Goal: Task Accomplishment & Management: Complete application form

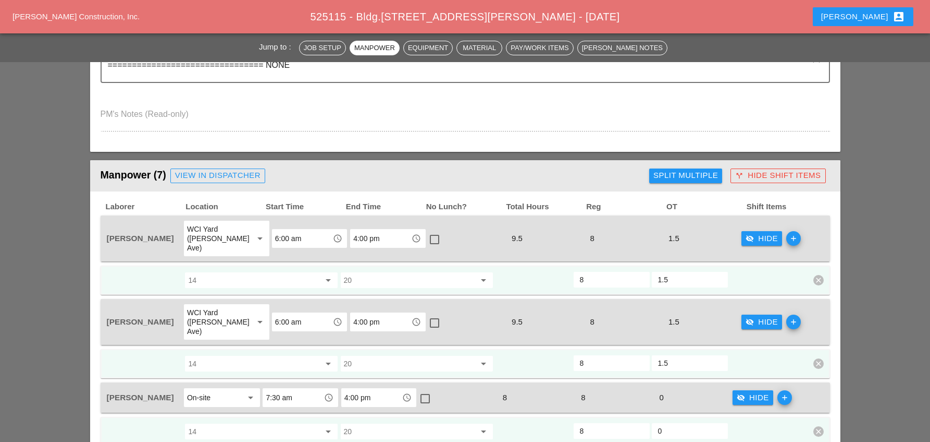
scroll to position [417, 0]
click at [871, 17] on div "[PERSON_NAME] account_box" at bounding box center [864, 16] width 84 height 13
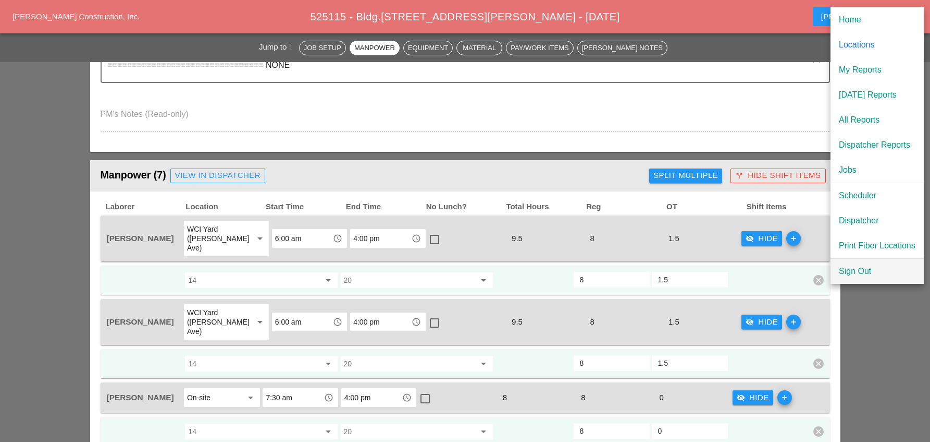
click at [859, 267] on div "Sign Out" at bounding box center [877, 271] width 77 height 13
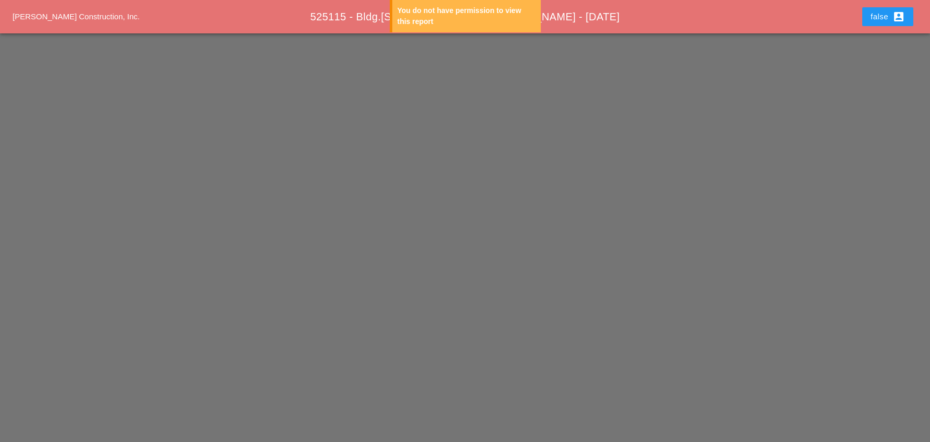
scroll to position [0, 0]
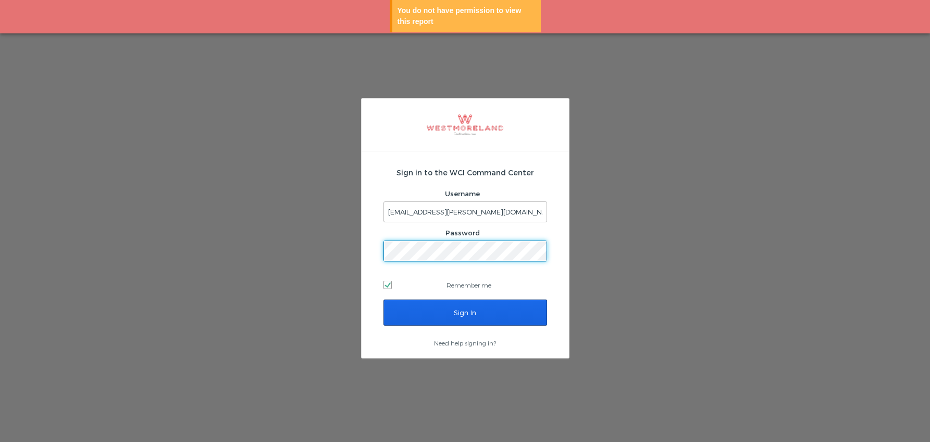
click at [485, 314] on input "Sign In" at bounding box center [466, 312] width 164 height 26
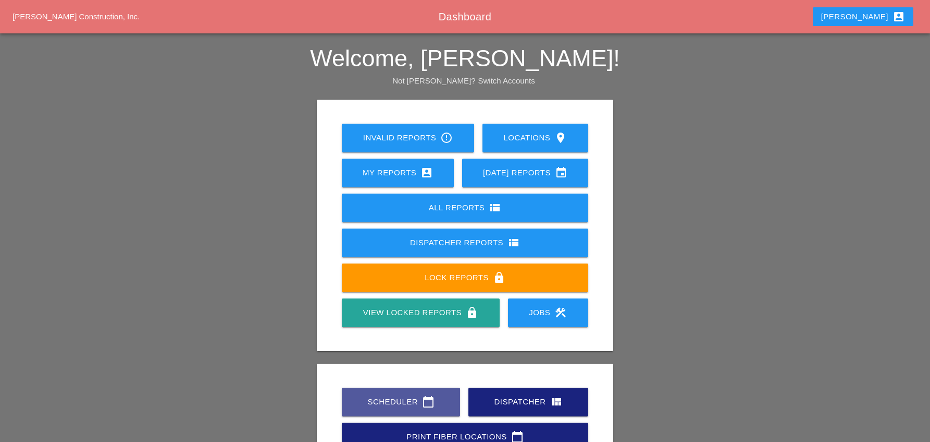
click at [390, 401] on div "Scheduler calendar_today" at bounding box center [401, 401] width 85 height 13
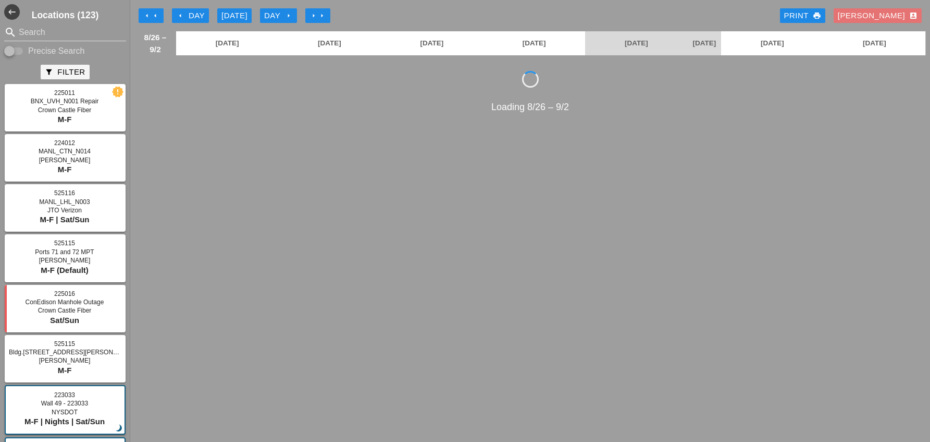
click at [192, 16] on div "arrow_left Day" at bounding box center [190, 16] width 29 height 12
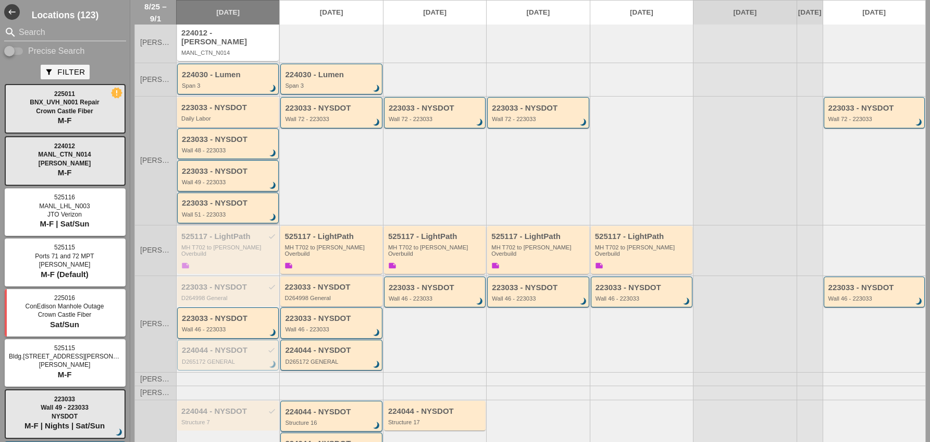
scroll to position [261, 0]
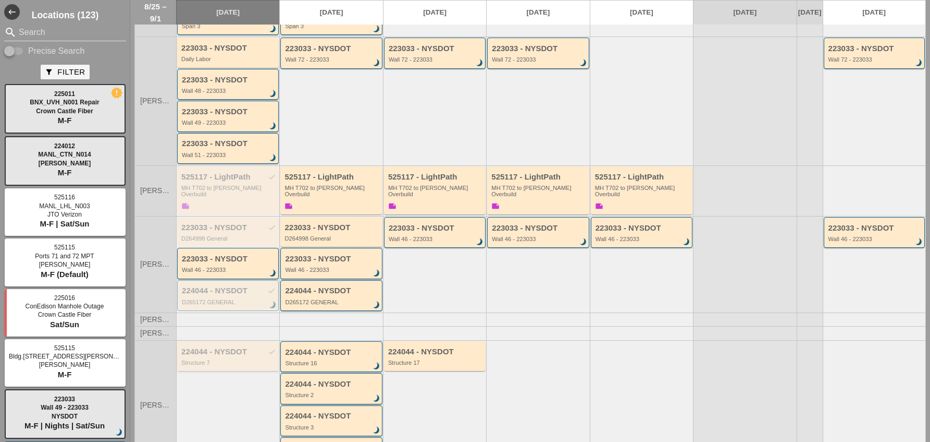
click at [237, 347] on div "224044 - NYSDOT check Structure 7" at bounding box center [228, 356] width 95 height 19
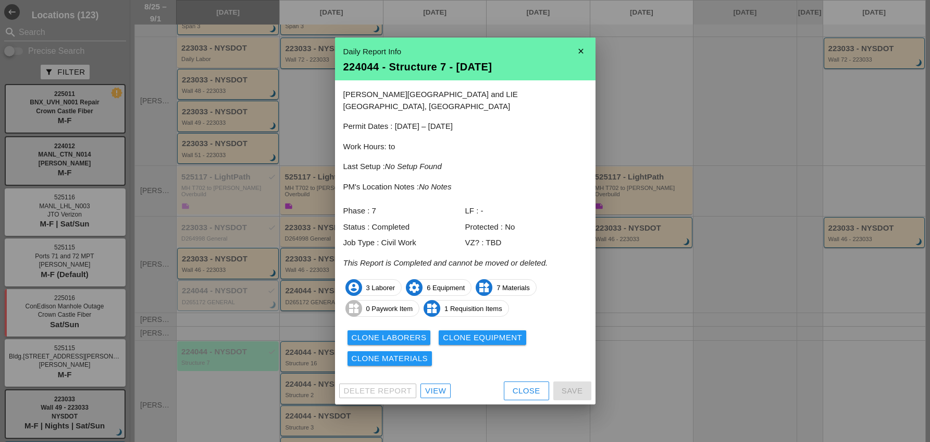
click at [435, 385] on div "View" at bounding box center [435, 391] width 21 height 12
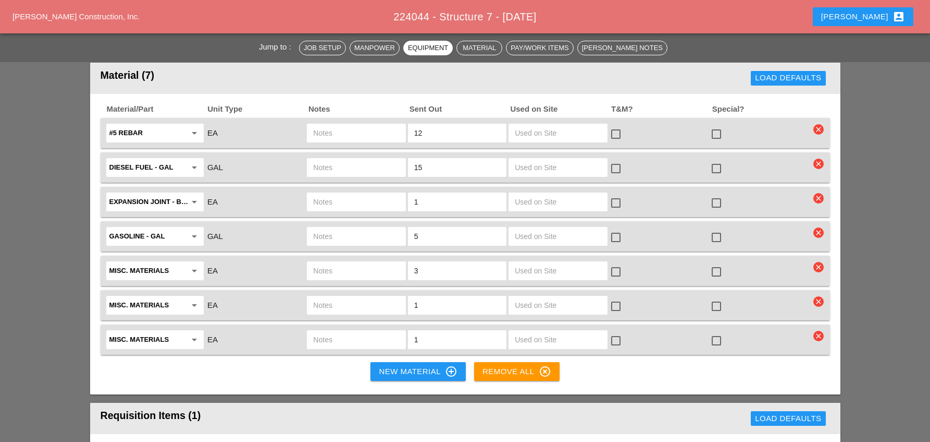
scroll to position [1199, 0]
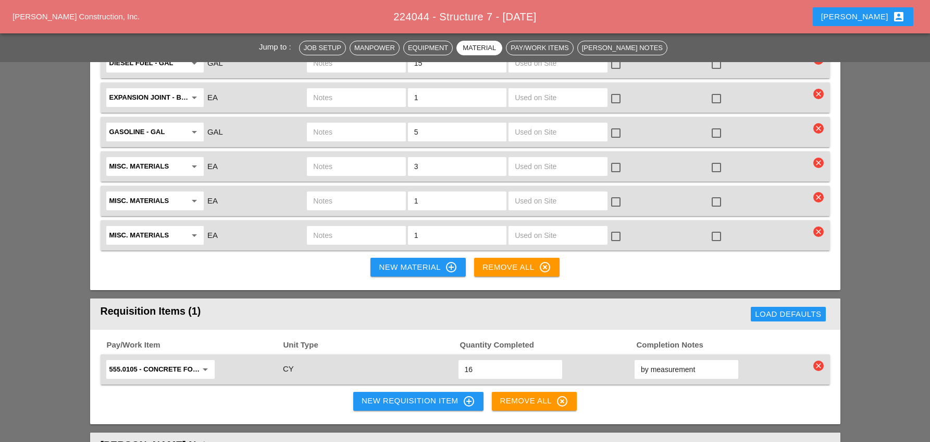
click at [395, 395] on div "New Requisition Item control_point" at bounding box center [419, 401] width 114 height 13
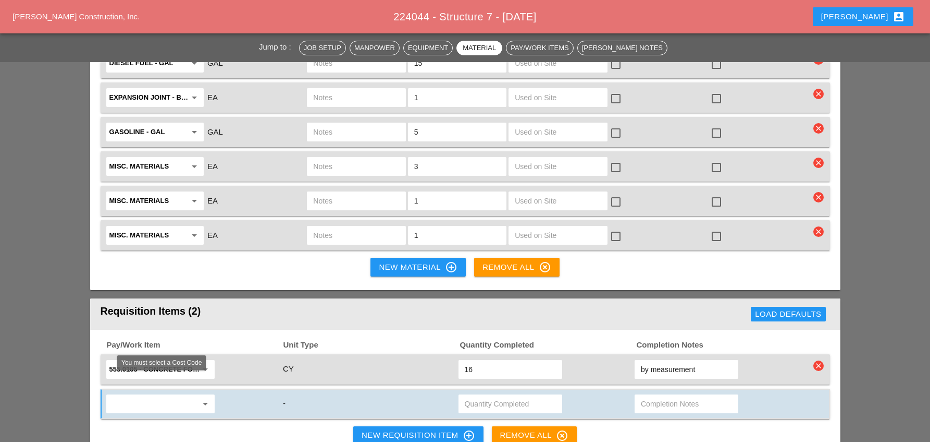
click at [175, 395] on input "text" at bounding box center [153, 403] width 88 height 17
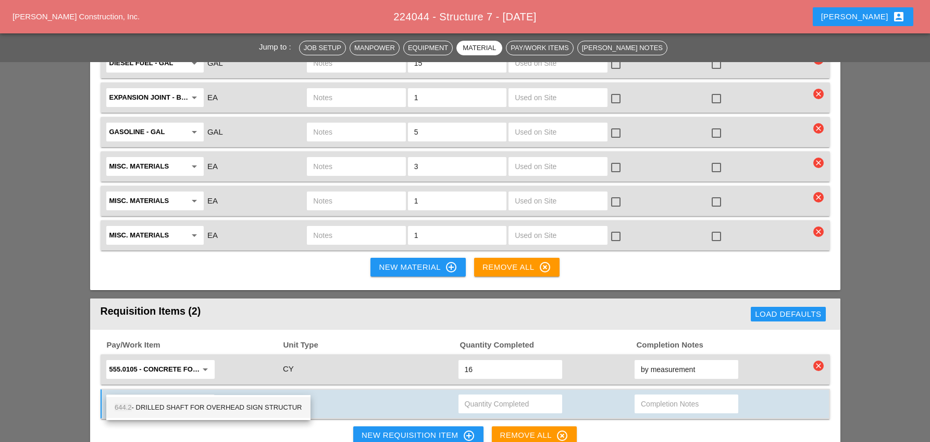
click at [185, 408] on div "644.2 - DRILLED SHAFT FOR OVERHEAD SIGN STRUCTUR" at bounding box center [209, 407] width 188 height 13
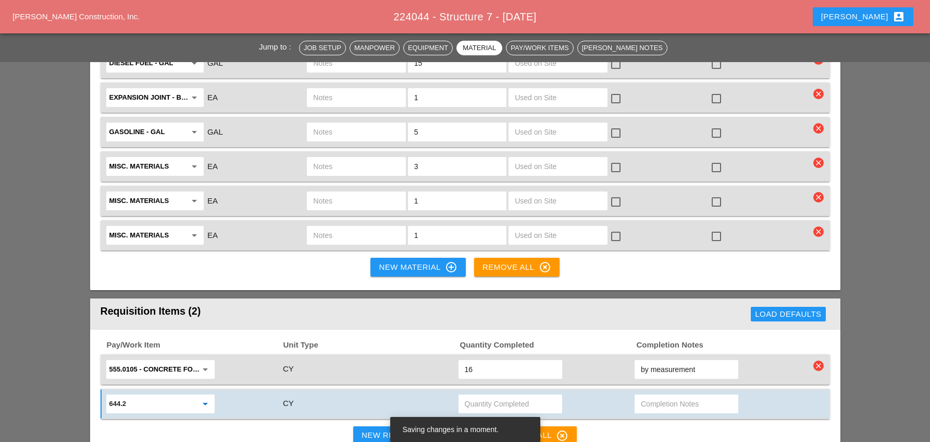
type input "644.2 - DRILLED SHAFT FOR OVERHEAD SIGN STRUCTUR"
click at [475, 395] on input "text" at bounding box center [510, 403] width 91 height 17
type input "29"
click at [658, 395] on input "text" at bounding box center [686, 403] width 91 height 17
type input "s"
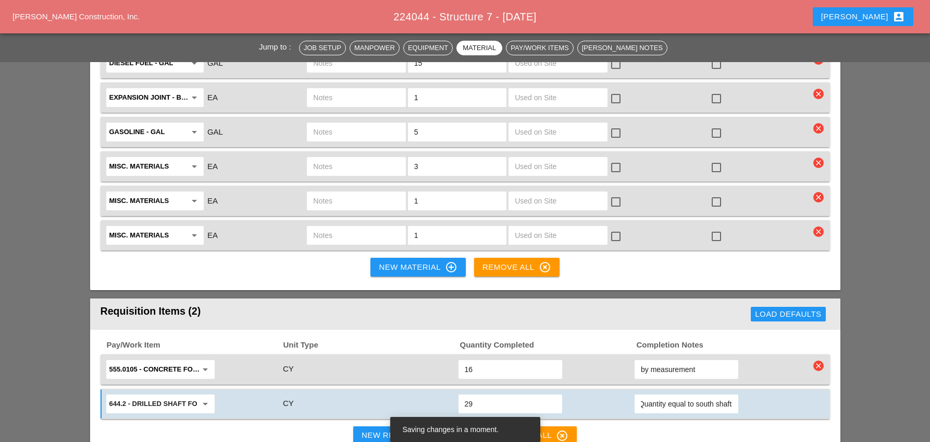
scroll to position [0, 100]
type input "North shafts never paid for. Quantity equal to south shafts"
click at [369, 429] on div "New Requisition Item control_point" at bounding box center [419, 435] width 114 height 13
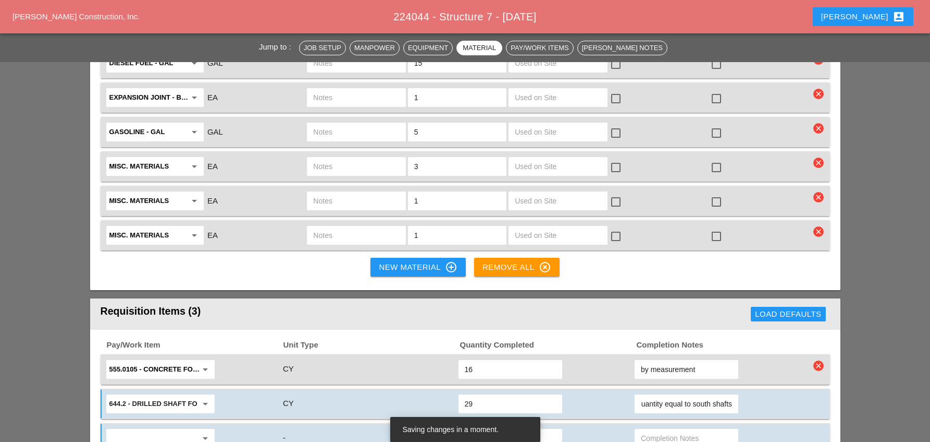
scroll to position [0, 0]
click at [171, 430] on input "text" at bounding box center [153, 438] width 88 height 17
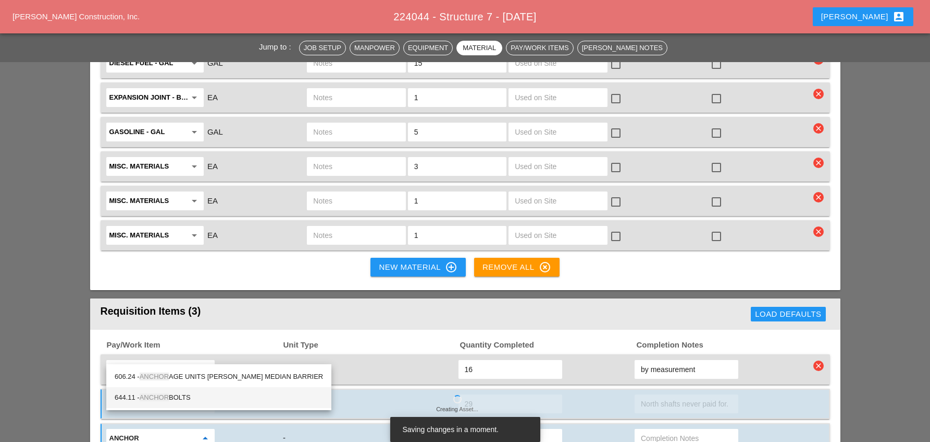
click at [174, 397] on div "644.11 - ANCHOR BOLTS" at bounding box center [219, 397] width 209 height 13
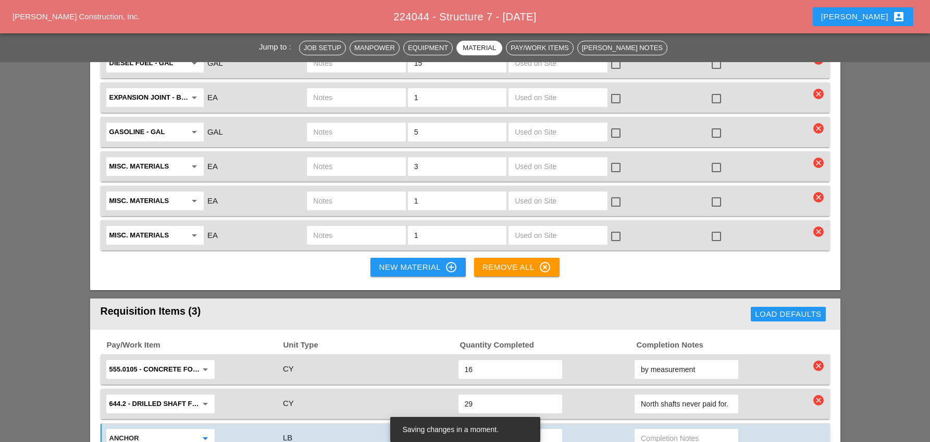
type input "644.11 - ANCHOR BOLTS"
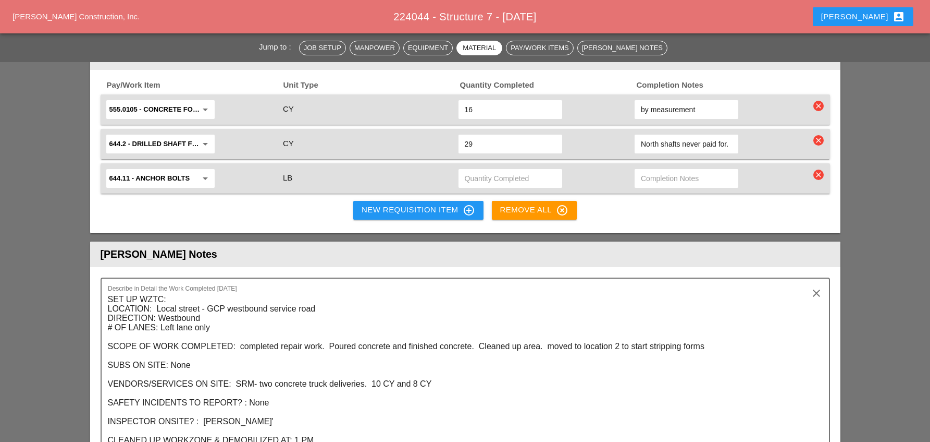
scroll to position [1460, 0]
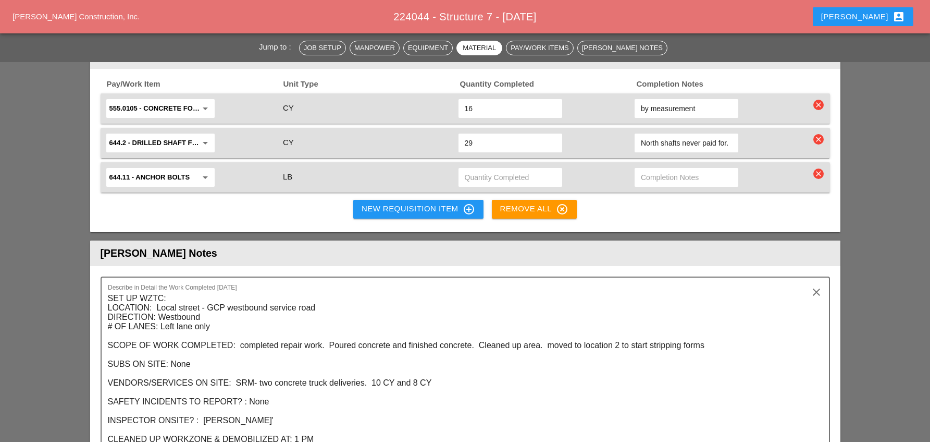
click at [819, 168] on icon "clear" at bounding box center [819, 173] width 10 height 10
click at [816, 129] on div "Are you Sure?" at bounding box center [819, 132] width 66 height 12
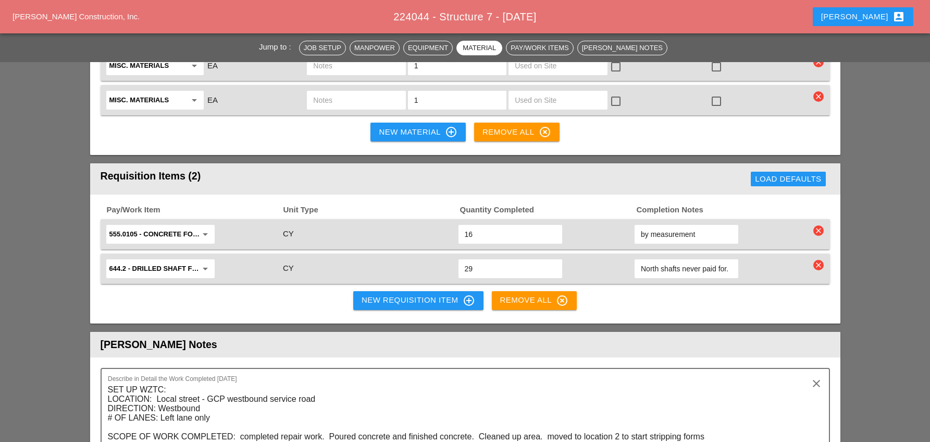
scroll to position [1407, 0]
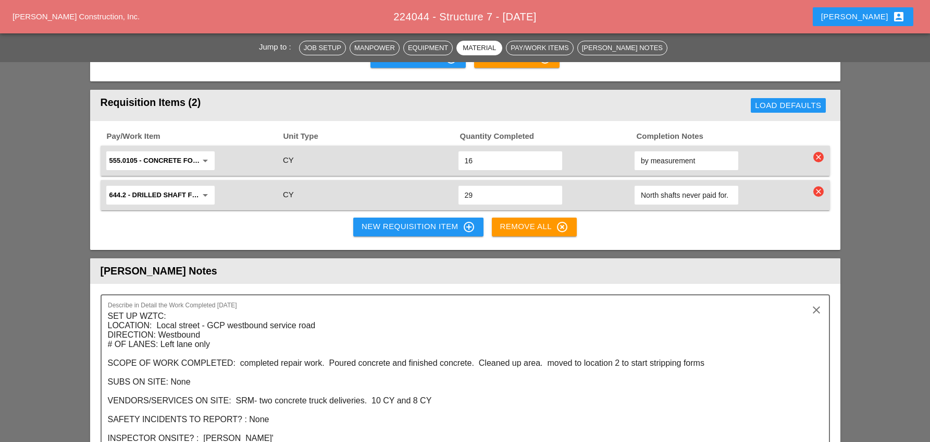
click at [695, 152] on input "by measurement" at bounding box center [686, 160] width 91 height 17
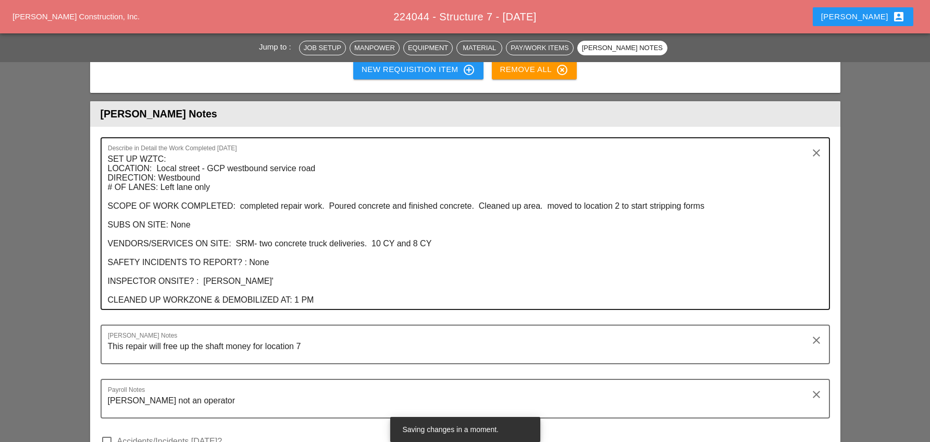
scroll to position [1564, 0]
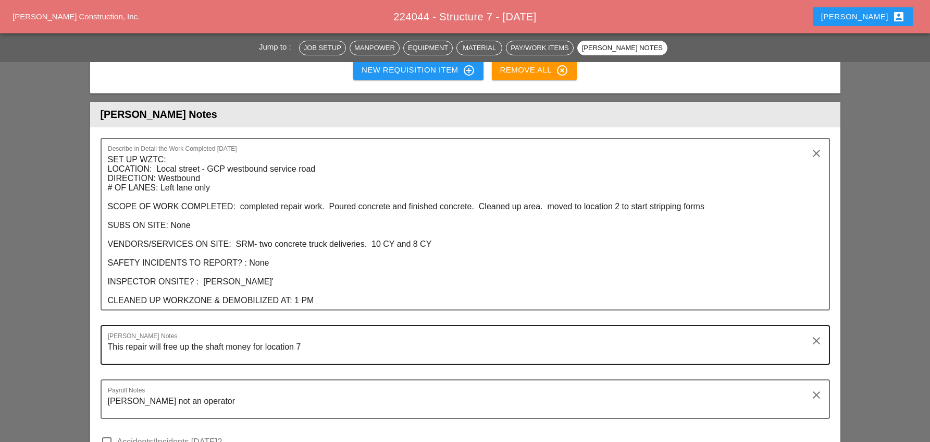
type input "by measurement. 18 cy delivered 2 cy remained in truck"
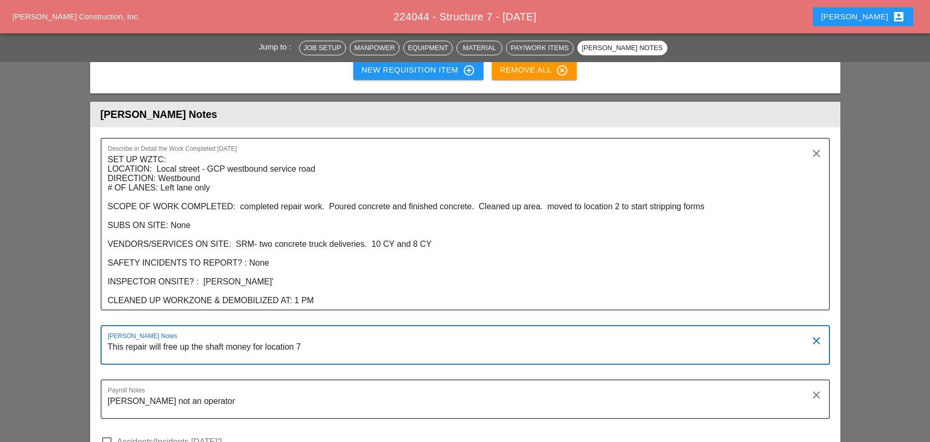
click at [332, 338] on textarea "This repair will free up the shaft money for location 7" at bounding box center [461, 350] width 707 height 25
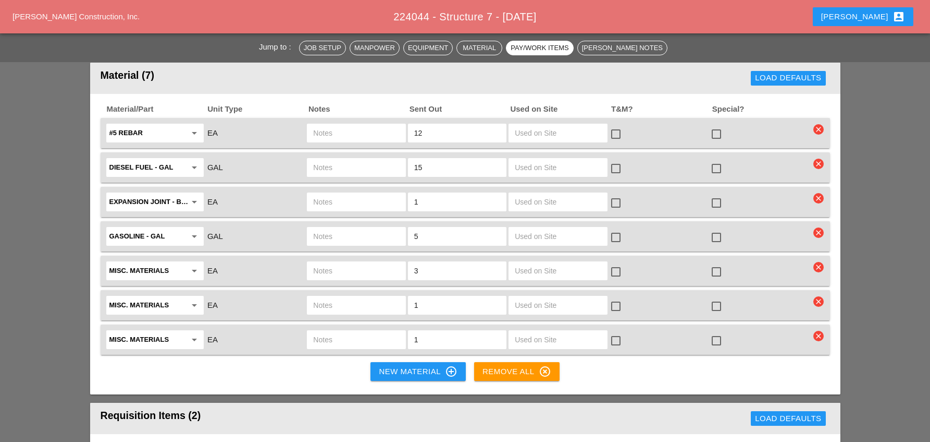
scroll to position [834, 0]
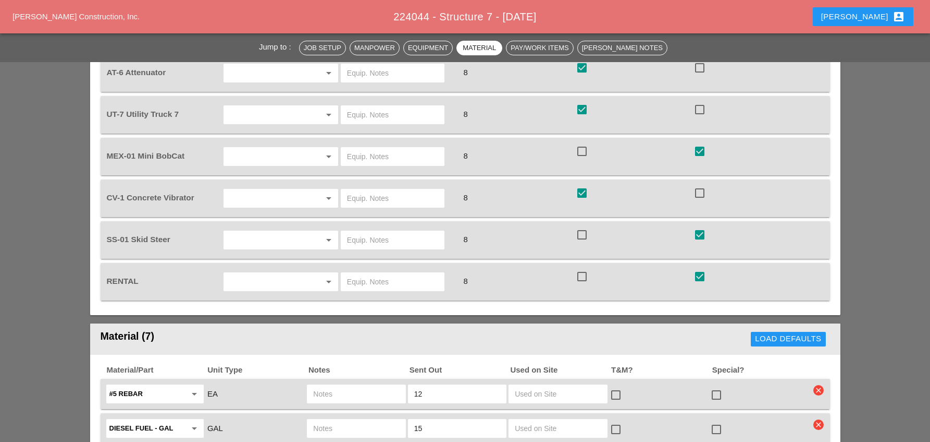
type textarea "This repair will free up the shaft money for location 7. Included the 29 CY for…"
